Goal: Transaction & Acquisition: Subscribe to service/newsletter

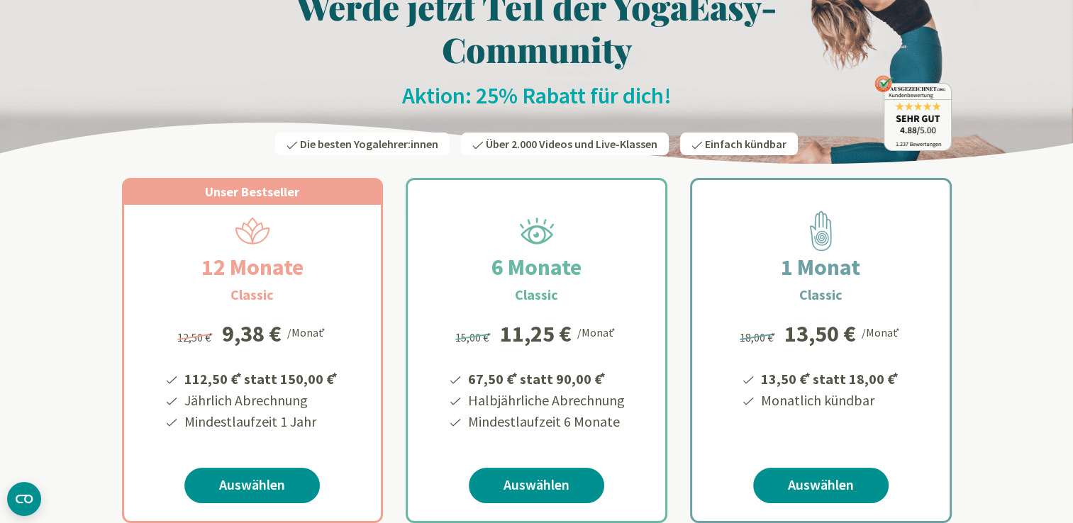
scroll to position [99, 0]
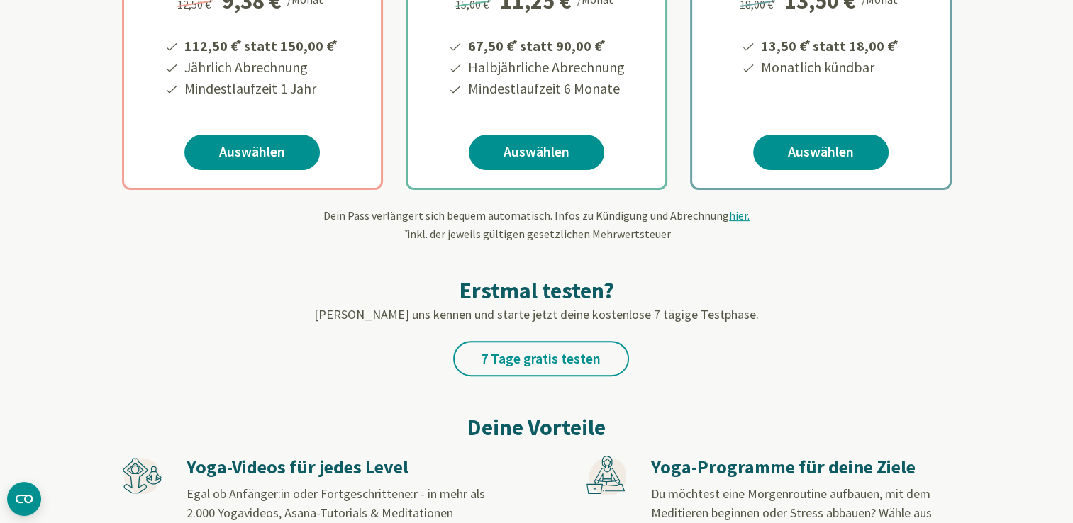
scroll to position [335, 0]
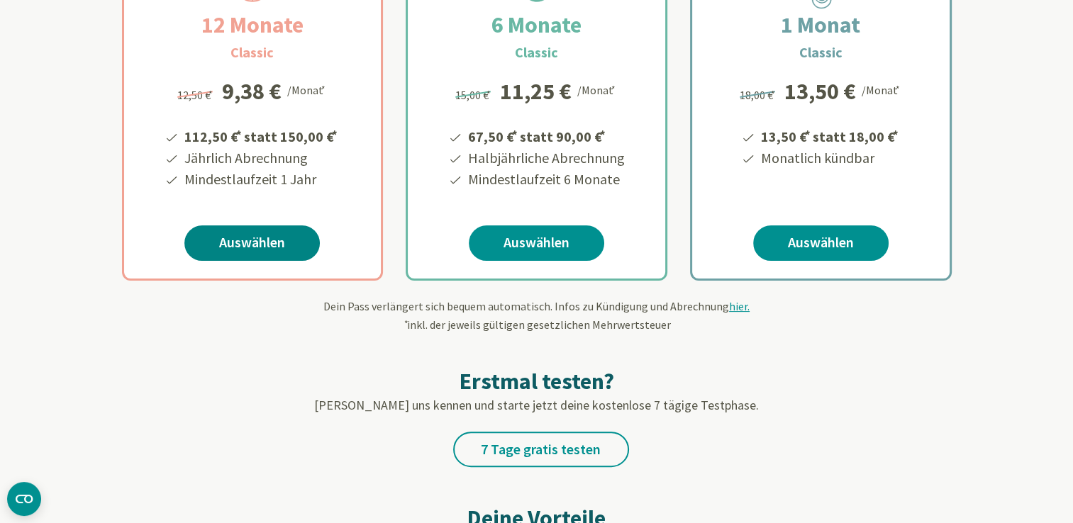
click at [287, 248] on link "Auswählen" at bounding box center [251, 242] width 135 height 35
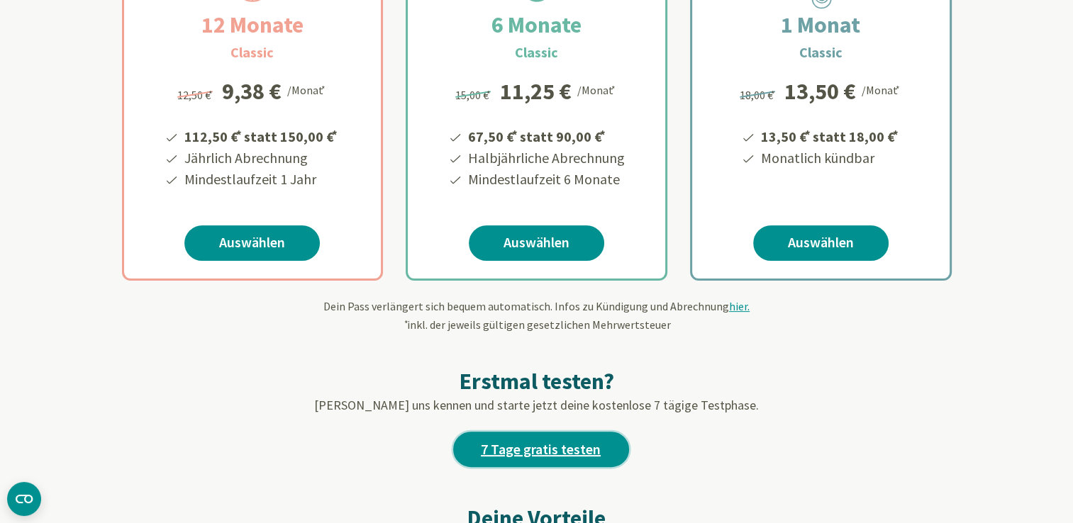
click at [548, 449] on link "7 Tage gratis testen" at bounding box center [541, 449] width 176 height 35
